Goal: Book appointment/travel/reservation

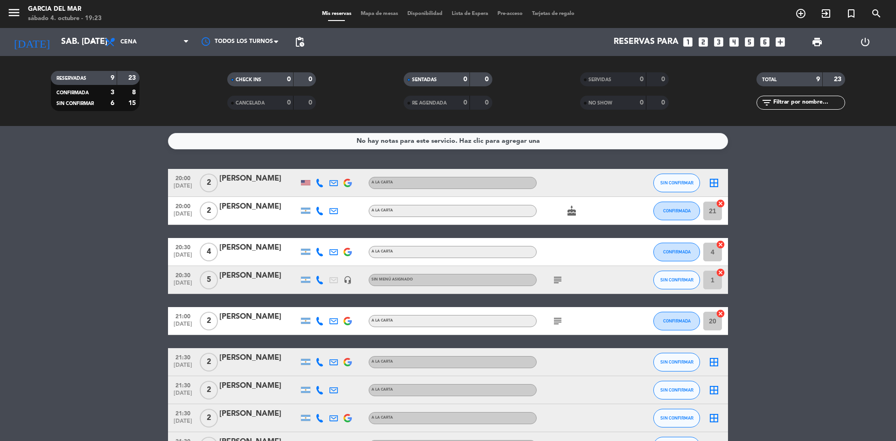
click at [732, 46] on icon "looks_4" at bounding box center [734, 42] width 12 height 12
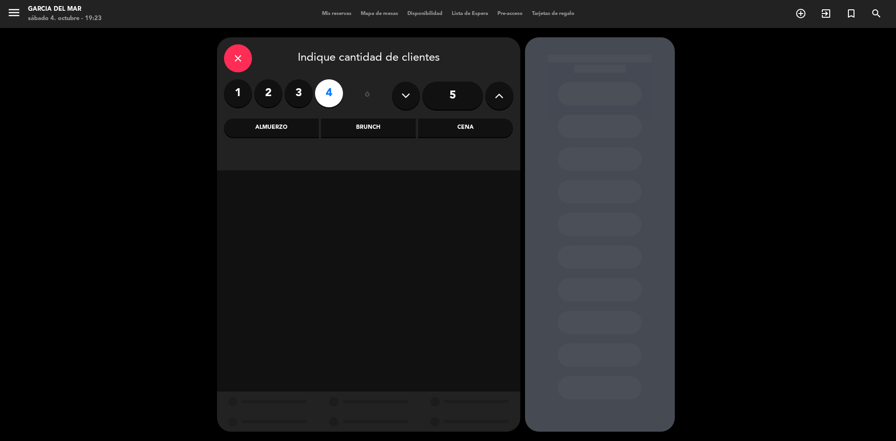
click at [470, 132] on div "Cena" at bounding box center [465, 127] width 95 height 19
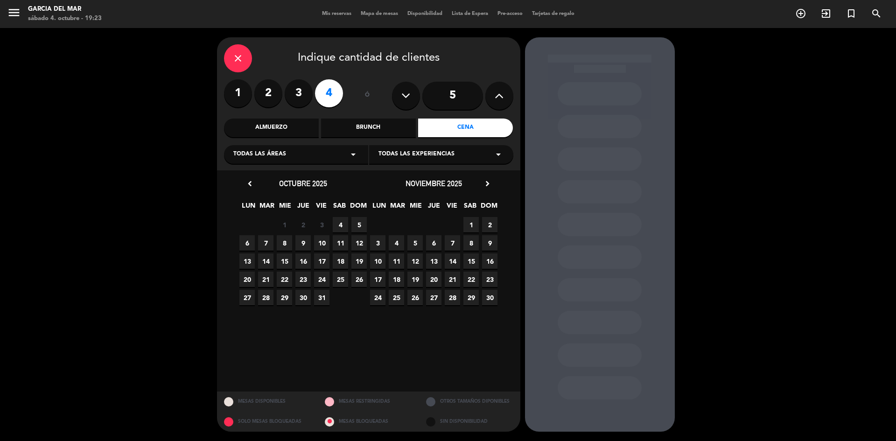
click at [342, 224] on span "4" at bounding box center [340, 224] width 15 height 15
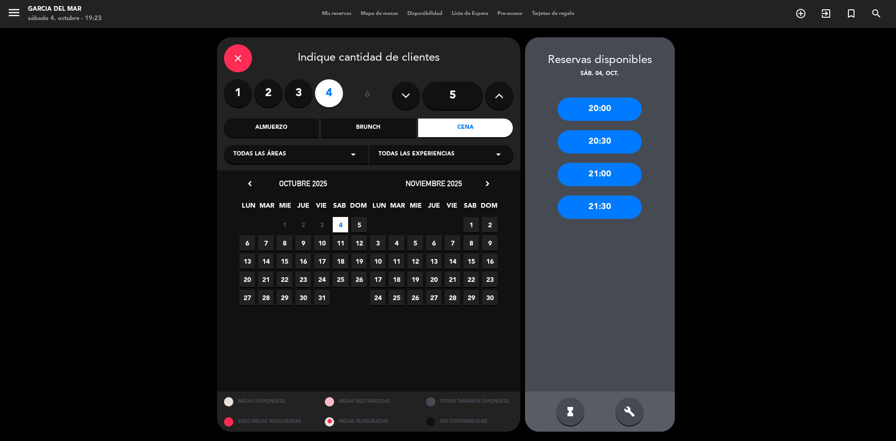
click at [620, 111] on div "20:00" at bounding box center [599, 108] width 84 height 23
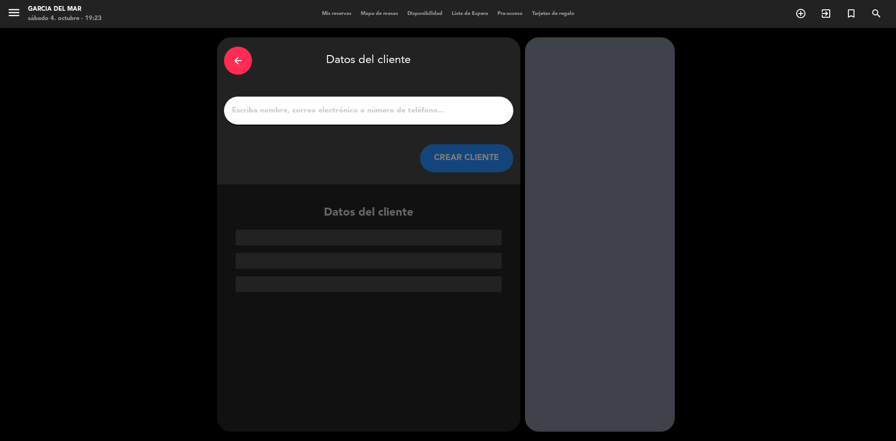
click at [372, 112] on input "1" at bounding box center [368, 110] width 275 height 13
click at [256, 62] on div "arrow_back Datos del cliente" at bounding box center [368, 60] width 289 height 33
click at [244, 62] on div "arrow_back" at bounding box center [238, 61] width 28 height 28
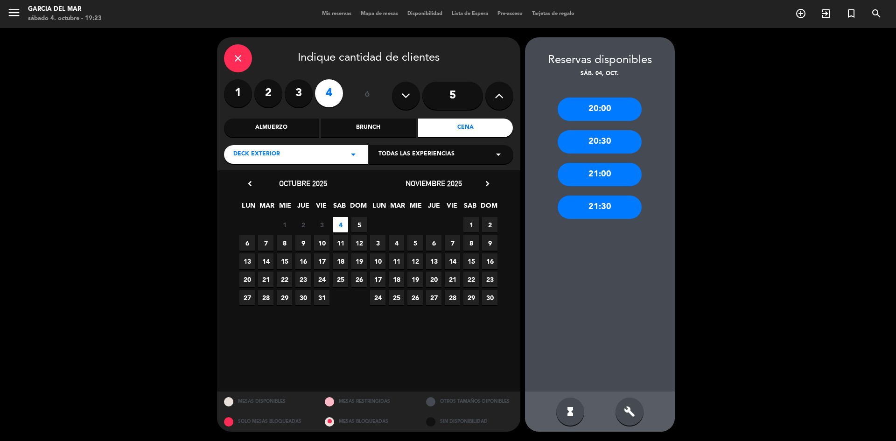
click at [613, 143] on div "20:30" at bounding box center [599, 141] width 84 height 23
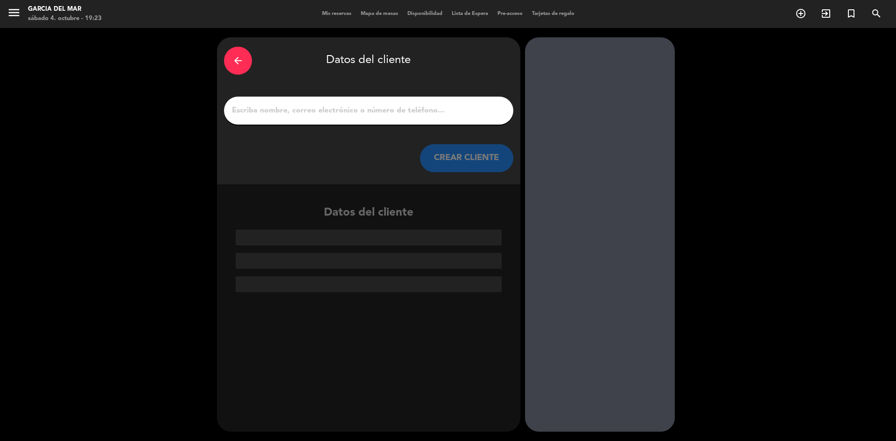
click at [351, 104] on input "1" at bounding box center [368, 110] width 275 height 13
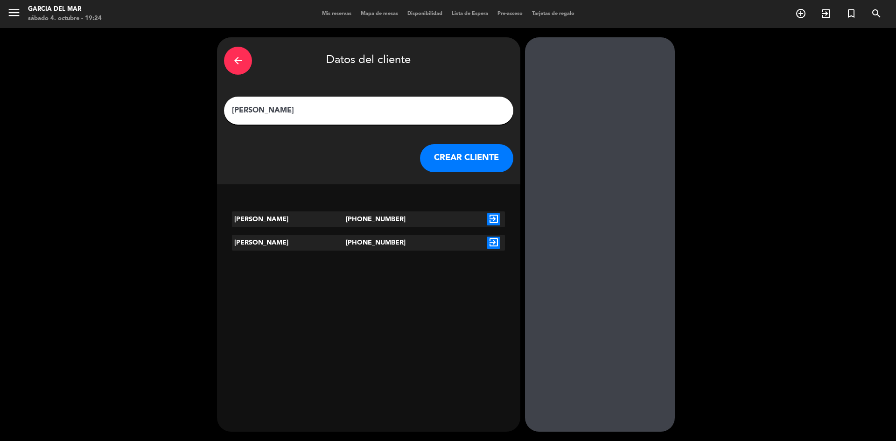
type input "[PERSON_NAME]"
click at [465, 160] on button "CREAR CLIENTE" at bounding box center [466, 158] width 93 height 28
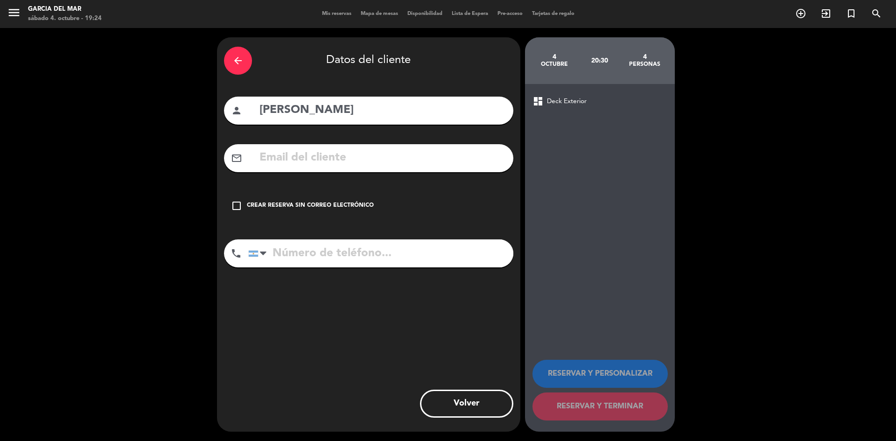
click at [257, 163] on div "mail_outline" at bounding box center [368, 158] width 289 height 28
click at [234, 208] on icon "check_box_outline_blank" at bounding box center [236, 205] width 11 height 11
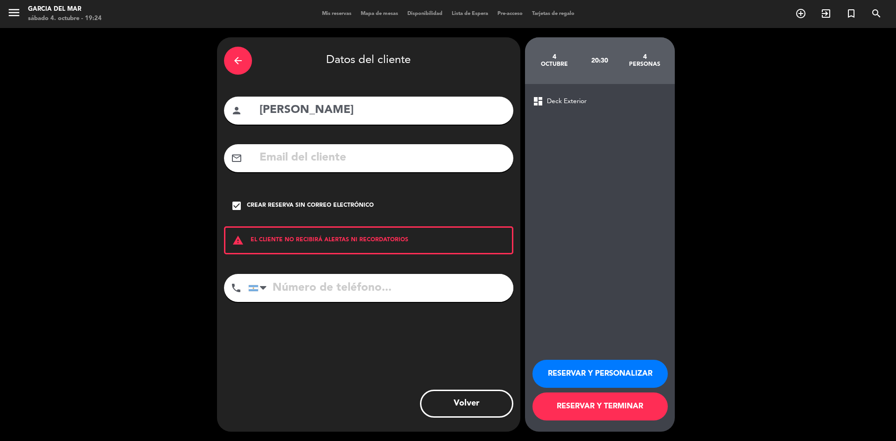
click at [350, 286] on input "tel" at bounding box center [380, 288] width 265 height 28
type input "1133824686"
click at [614, 406] on button "RESERVAR Y TERMINAR" at bounding box center [599, 406] width 135 height 28
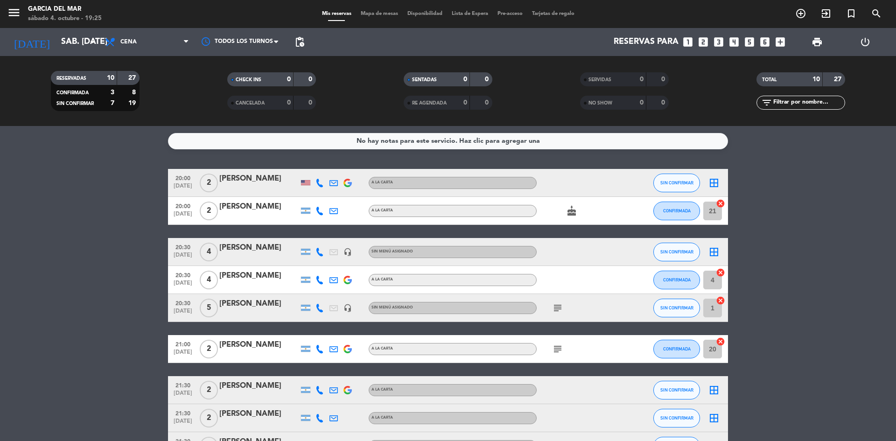
click at [568, 212] on icon "cake" at bounding box center [571, 210] width 11 height 11
click at [557, 304] on icon "subject" at bounding box center [557, 307] width 11 height 11
click at [559, 348] on icon "subject" at bounding box center [557, 348] width 11 height 11
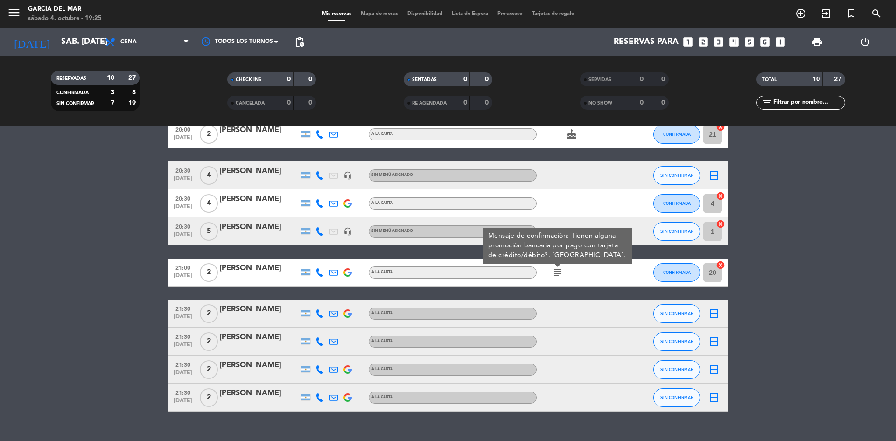
scroll to position [94, 0]
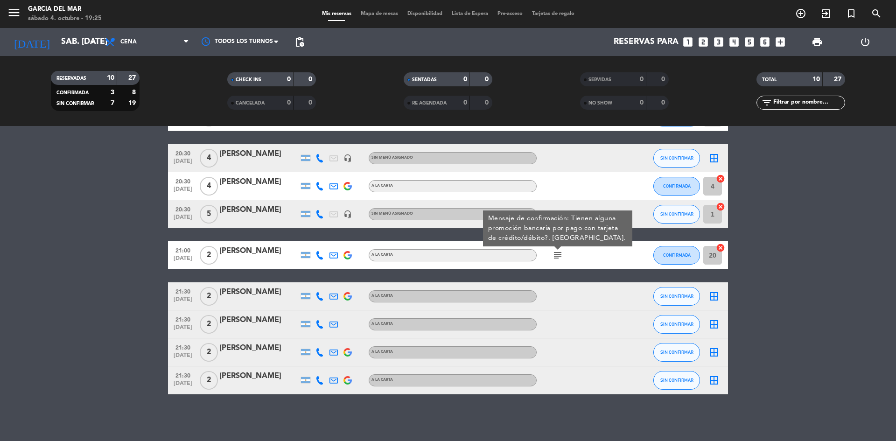
click at [637, 282] on div "20:00 [DATE] 2 [PERSON_NAME] A [PERSON_NAME] SIN CONFIRMAR border_all 20:00 [DA…" at bounding box center [448, 234] width 560 height 319
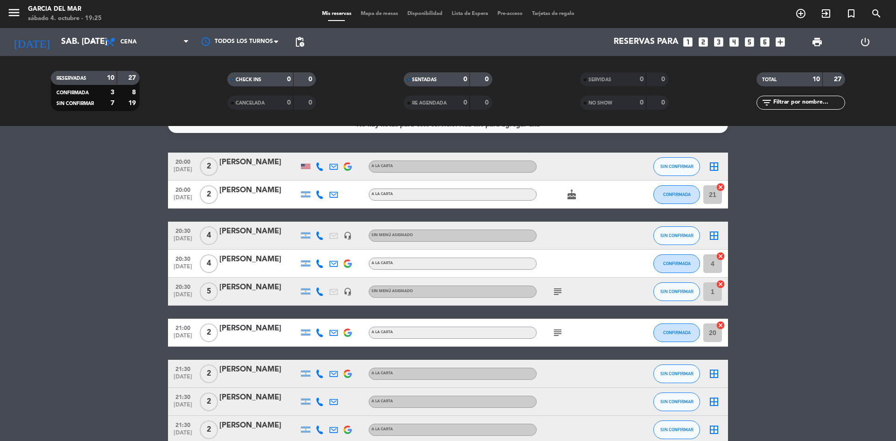
scroll to position [0, 0]
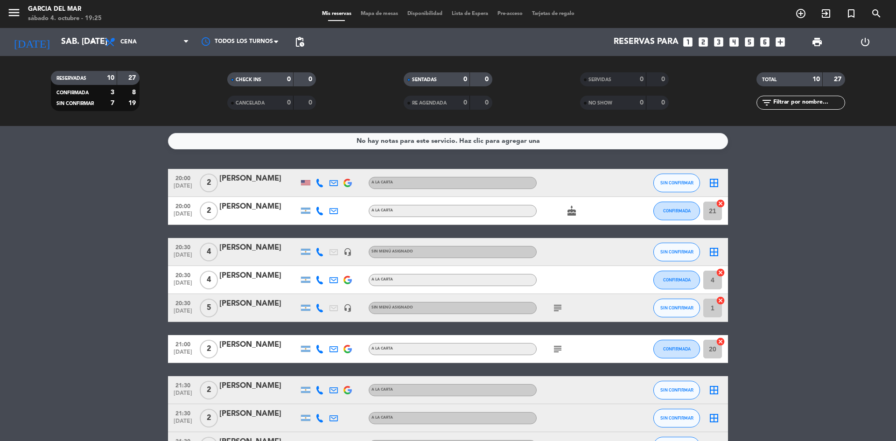
click at [308, 186] on div at bounding box center [306, 183] width 14 height 28
click at [303, 182] on div at bounding box center [305, 182] width 9 height 5
click at [119, 283] on bookings-row "20:00 [DATE] 2 [PERSON_NAME] USA A LA CARTA SIN CONFIRMAR border_all 20:00 [DAT…" at bounding box center [448, 328] width 896 height 319
click at [119, 283] on bookings-row "20:00 [DATE] 2 [PERSON_NAME] A [PERSON_NAME] SIN CONFIRMAR border_all 20:00 [DA…" at bounding box center [448, 328] width 896 height 319
click at [590, 251] on div at bounding box center [578, 252] width 84 height 28
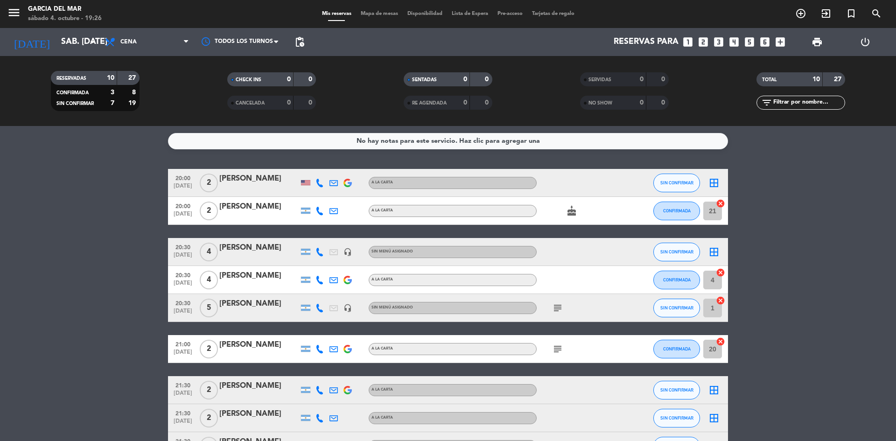
click at [610, 253] on div at bounding box center [578, 252] width 84 height 28
click at [792, 244] on bookings-row "20:00 [DATE] 2 [PERSON_NAME] A [PERSON_NAME] SIN CONFIRMAR border_all 20:00 [DA…" at bounding box center [448, 328] width 896 height 319
click at [715, 183] on icon "border_all" at bounding box center [713, 182] width 11 height 11
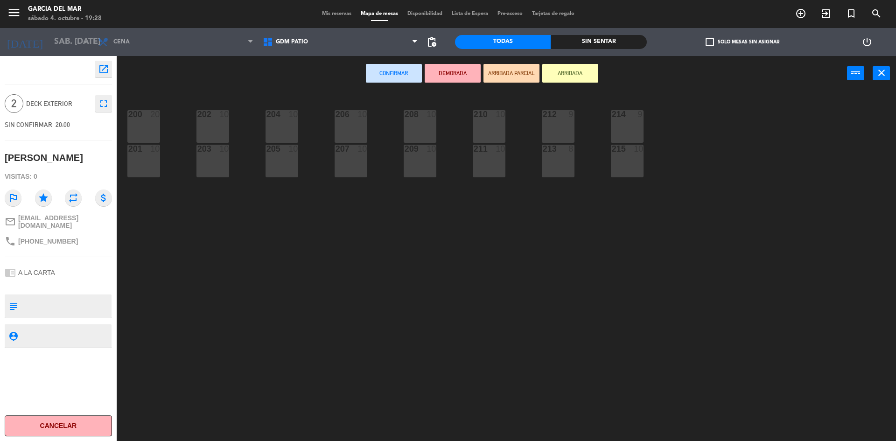
click at [378, 14] on span "Mapa de mesas" at bounding box center [379, 13] width 47 height 5
click at [343, 15] on span "Mis reservas" at bounding box center [336, 13] width 39 height 5
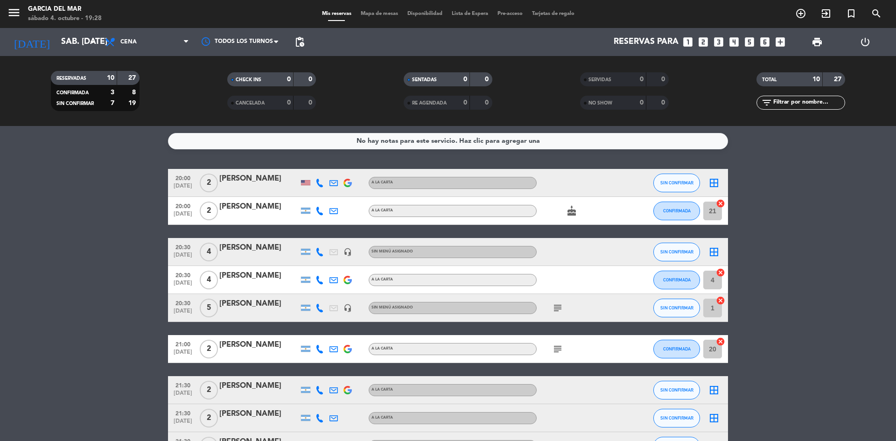
click at [713, 183] on icon "border_all" at bounding box center [713, 182] width 11 height 11
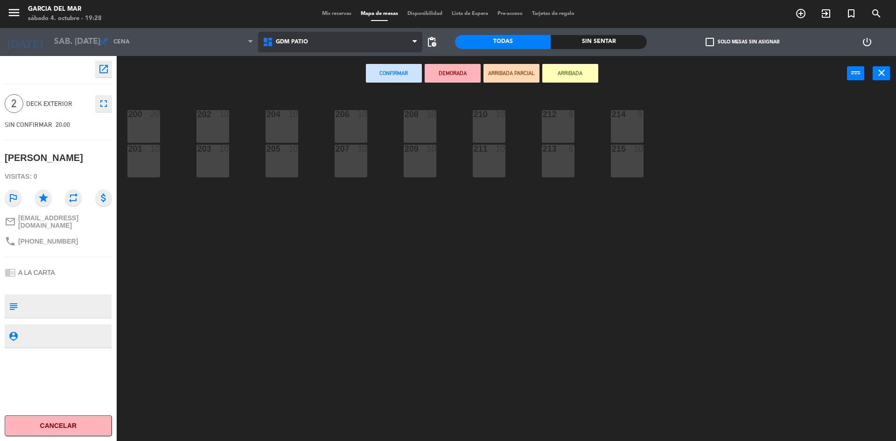
click at [397, 40] on span "GDM PATIO" at bounding box center [340, 42] width 165 height 21
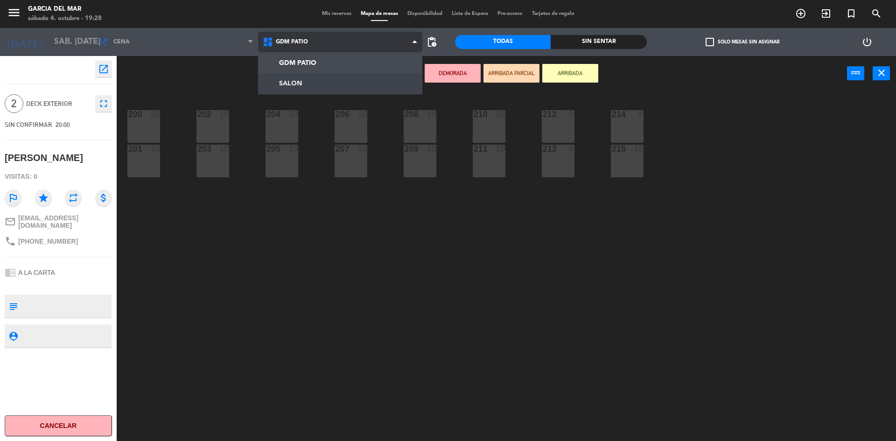
click at [304, 84] on ng-component "menu [PERSON_NAME] del Mar sábado 4. octubre - 19:28 Mis reservas Mapa de mesas…" at bounding box center [448, 221] width 896 height 443
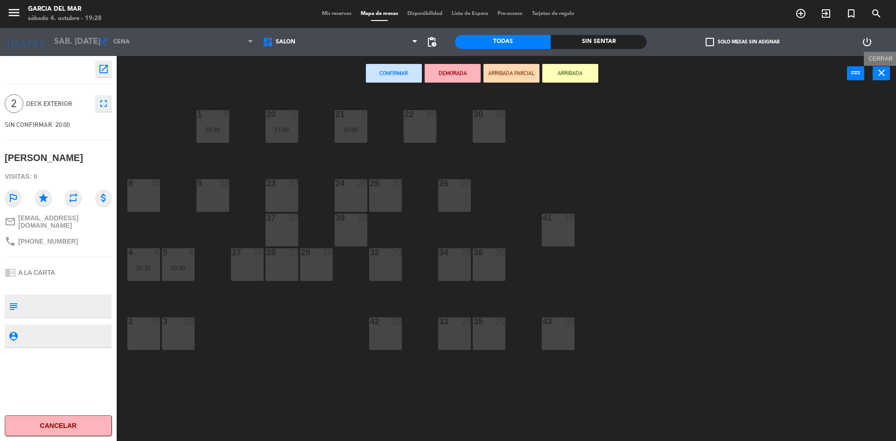
click at [887, 72] on button "close" at bounding box center [880, 73] width 17 height 14
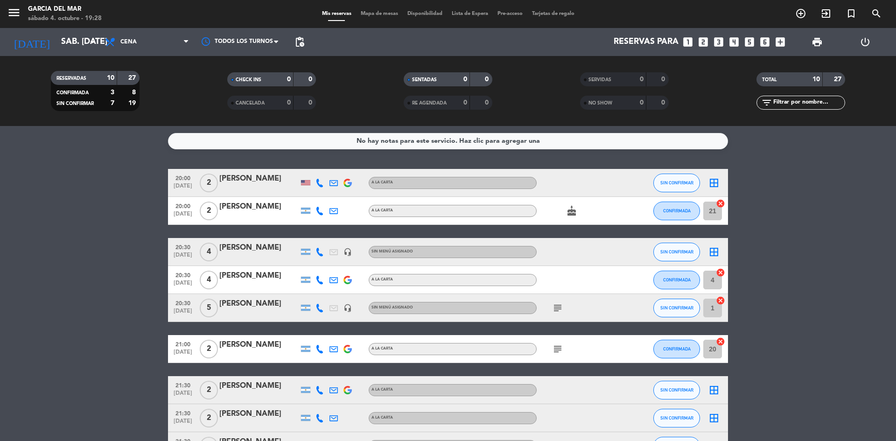
click at [54, 290] on bookings-row "20:00 [DATE] 2 [PERSON_NAME] A [PERSON_NAME] SIN CONFIRMAR border_all 20:00 [DA…" at bounding box center [448, 328] width 896 height 319
click at [94, 278] on bookings-row "20:00 [DATE] 2 [PERSON_NAME] A [PERSON_NAME] SIN CONFIRMAR border_all 20:00 [DA…" at bounding box center [448, 328] width 896 height 319
